Goal: Transaction & Acquisition: Purchase product/service

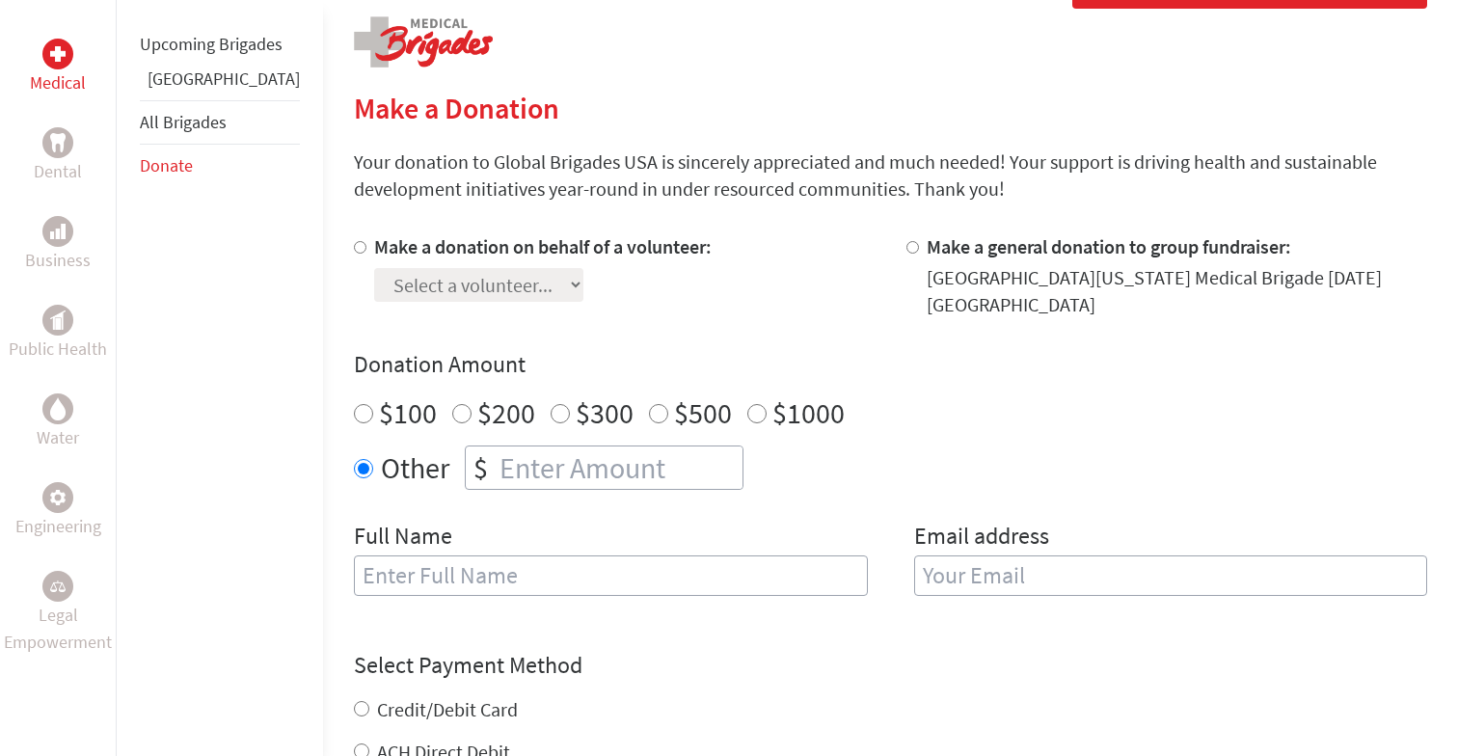
click at [653, 491] on div "Make a donation on behalf of a volunteer: Select a volunteer... [PERSON_NAME] […" at bounding box center [890, 426] width 1073 height 386
click at [780, 129] on section "Make a Donation Your donation to Global Brigades USA is sincerely appreciated a…" at bounding box center [890, 587] width 1073 height 993
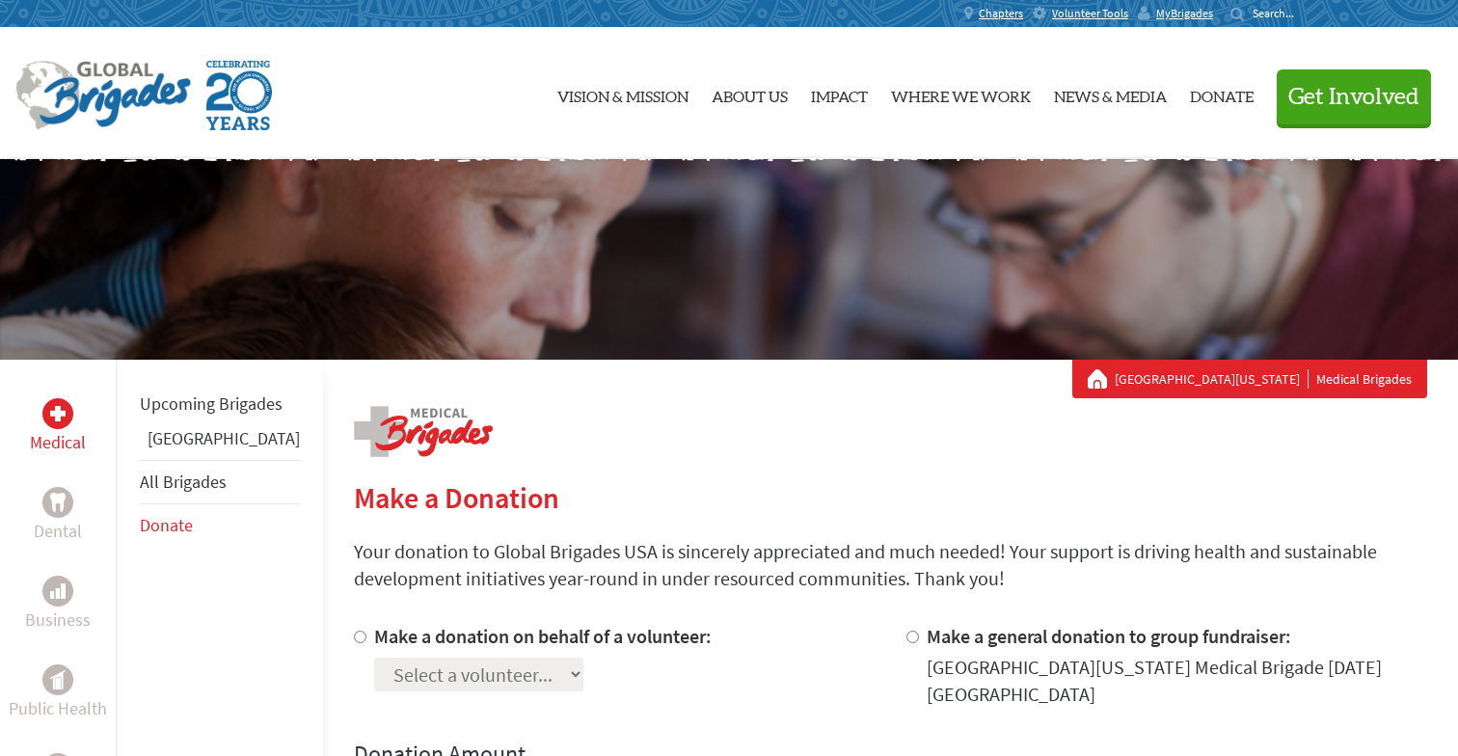
click at [127, 87] on img at bounding box center [103, 95] width 176 height 69
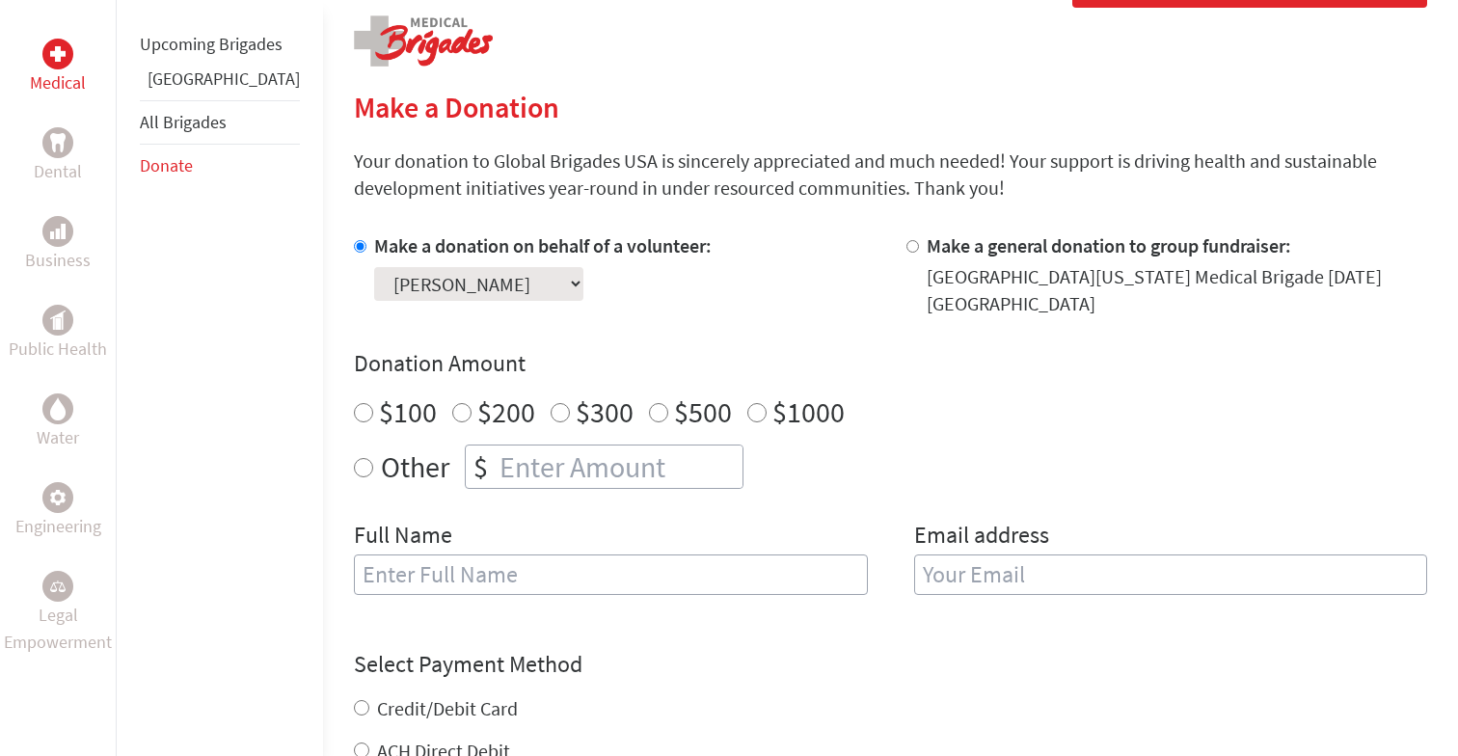
scroll to position [426, 0]
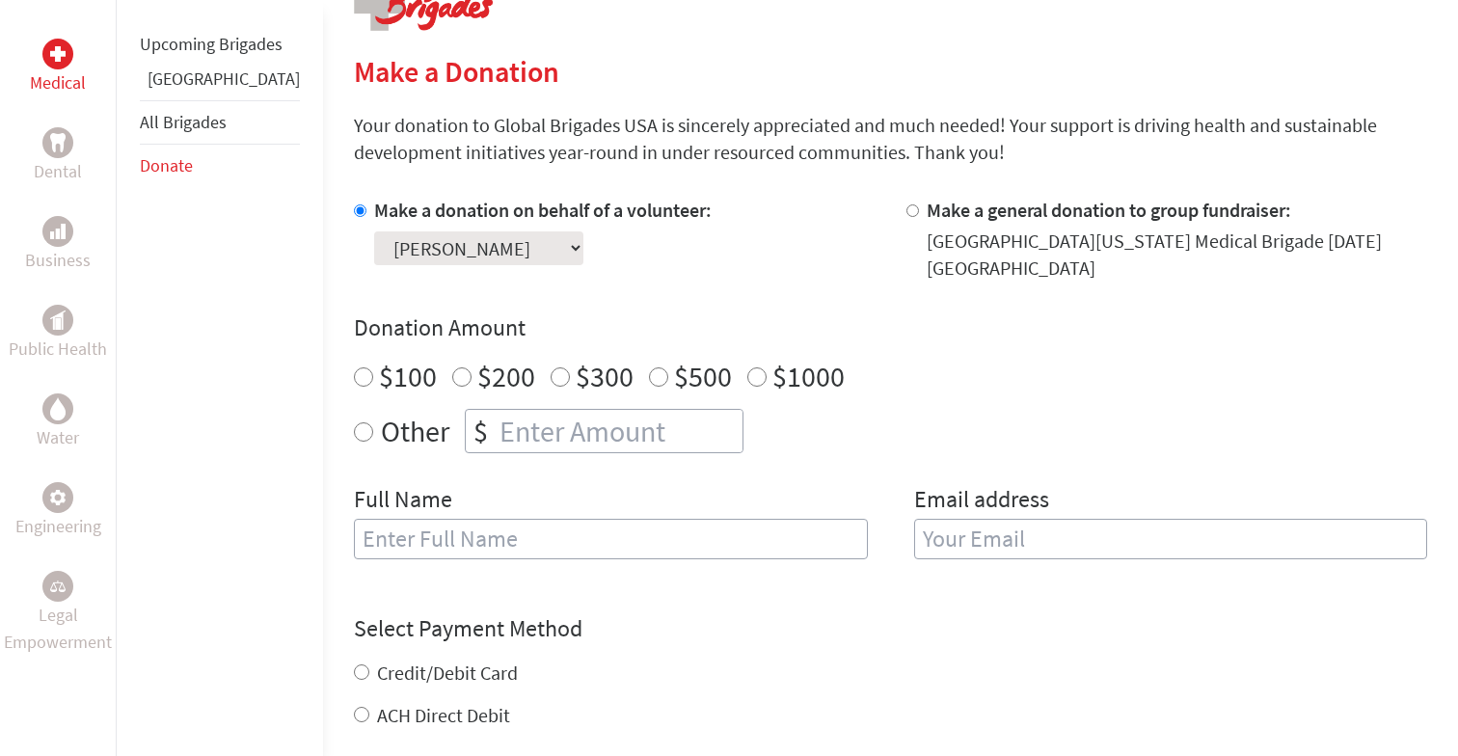
radio input "true"
click at [496, 435] on input "number" at bounding box center [619, 431] width 247 height 42
type input "1250"
click at [488, 558] on input "text" at bounding box center [611, 539] width 514 height 41
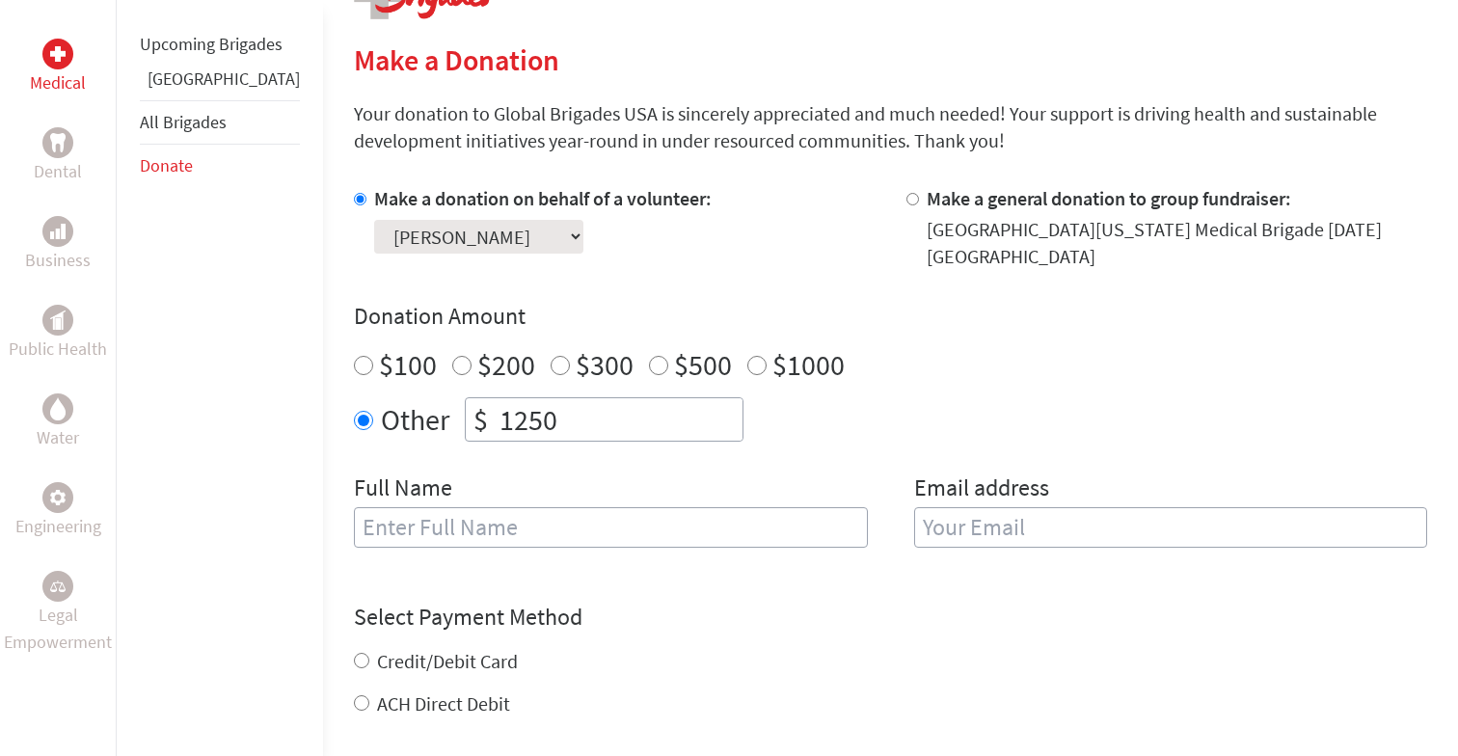
click at [491, 533] on input "text" at bounding box center [611, 527] width 514 height 41
type input "[PERSON_NAME]"
type input "benahdoot77@g.ucla.edu"
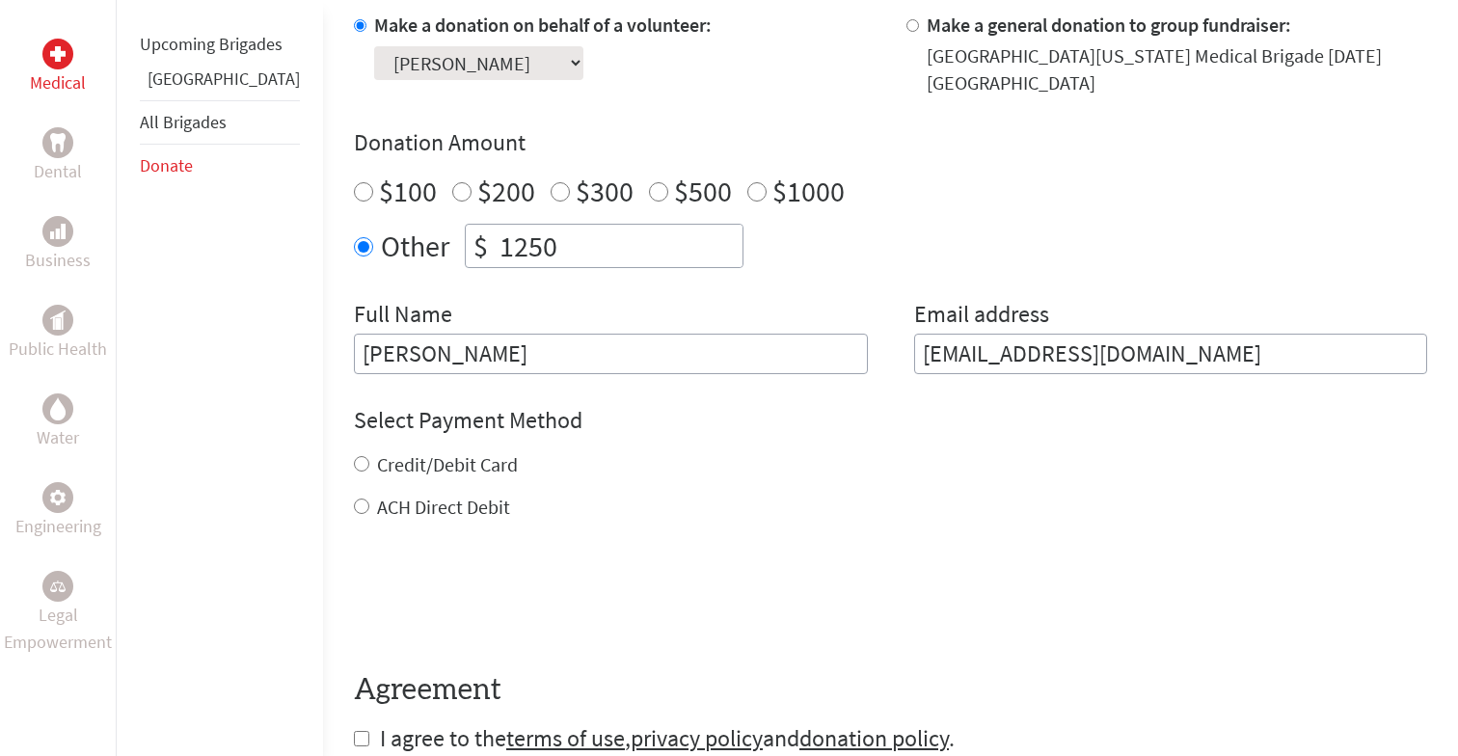
scroll to position [656, 0]
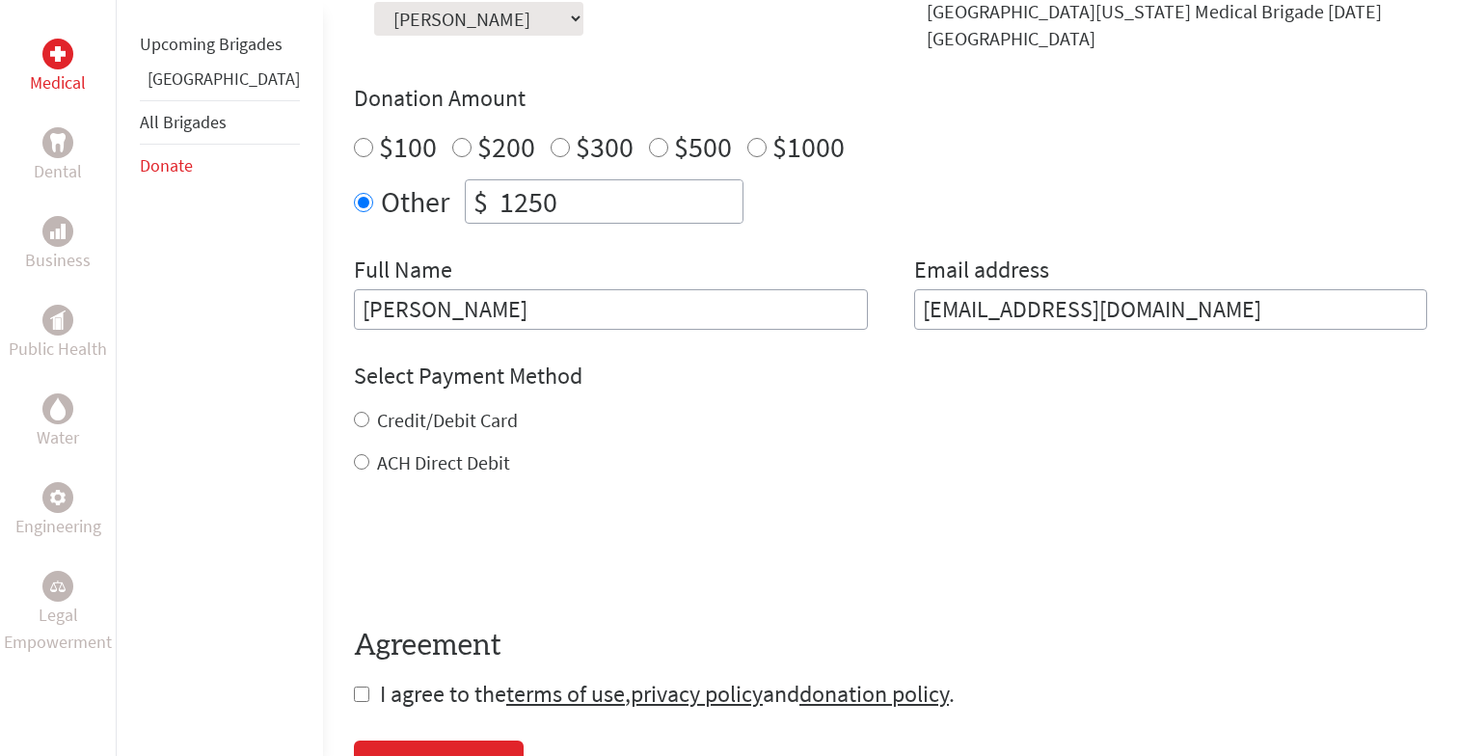
click at [387, 420] on label "Credit/Debit Card" at bounding box center [447, 420] width 141 height 24
click at [369, 420] on input "Credit/Debit Card" at bounding box center [361, 419] width 15 height 15
radio input "true"
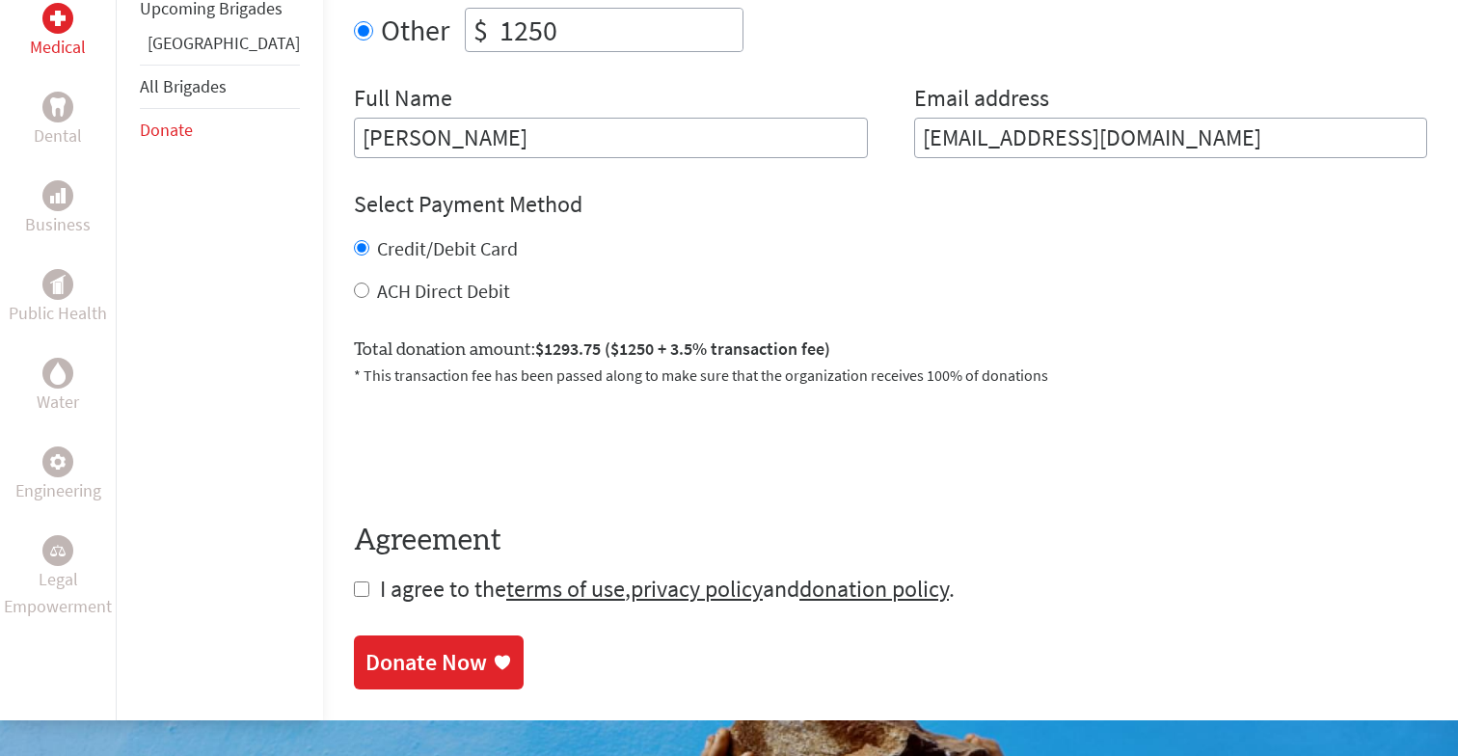
scroll to position [867, 0]
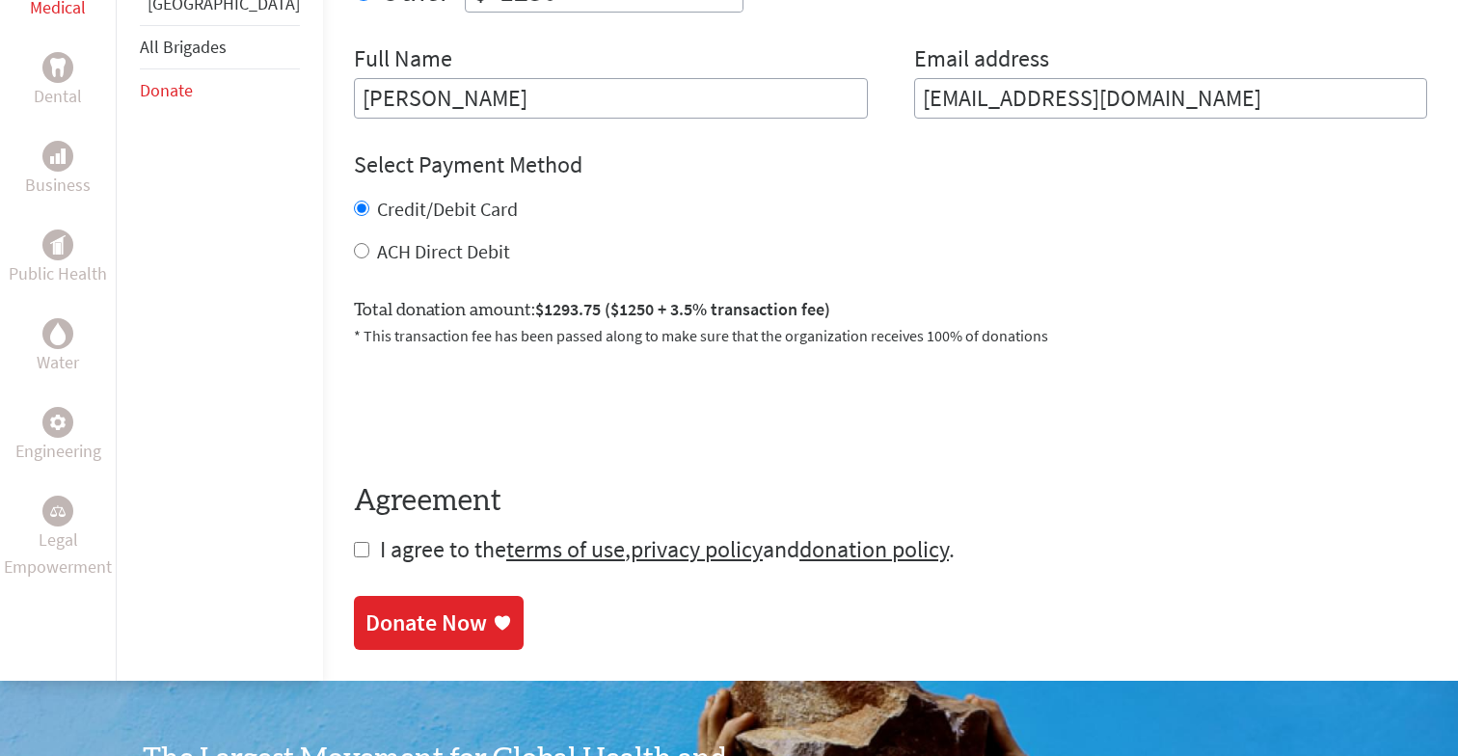
click at [354, 551] on input "checkbox" at bounding box center [361, 549] width 15 height 15
checkbox input "true"
click at [397, 624] on div "Donate Now" at bounding box center [426, 624] width 122 height 31
